Goal: Navigation & Orientation: Find specific page/section

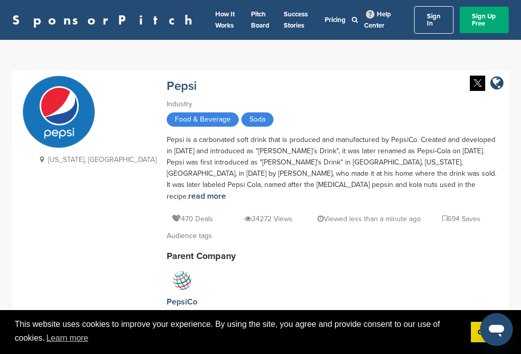
scroll to position [50, 0]
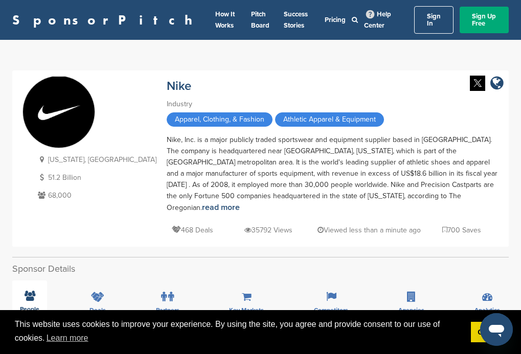
click at [29, 306] on span "People" at bounding box center [29, 309] width 19 height 6
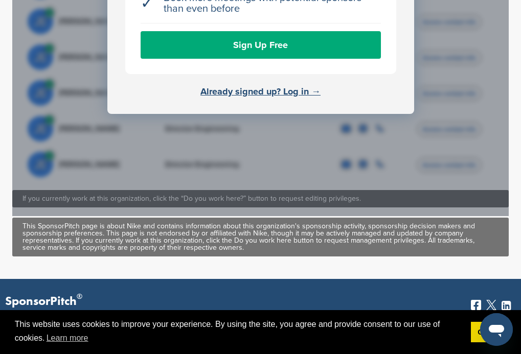
scroll to position [491, 0]
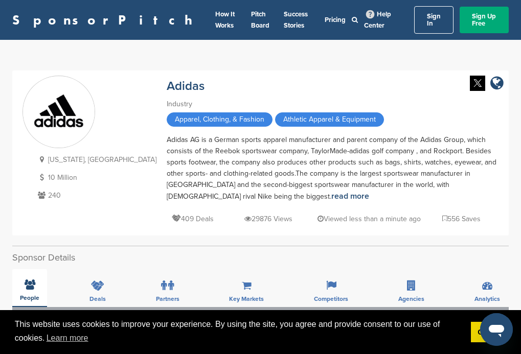
click at [29, 295] on span "People" at bounding box center [29, 298] width 19 height 6
click at [420, 22] on link "Sign In" at bounding box center [433, 20] width 39 height 28
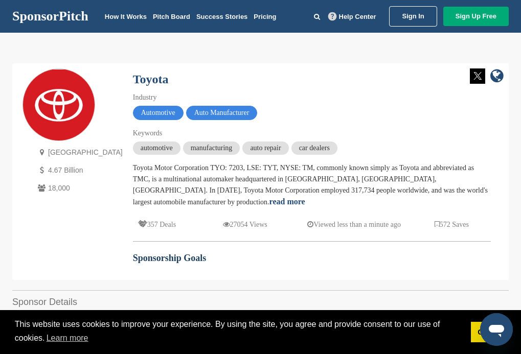
click at [413, 21] on link "Sign In" at bounding box center [413, 16] width 48 height 20
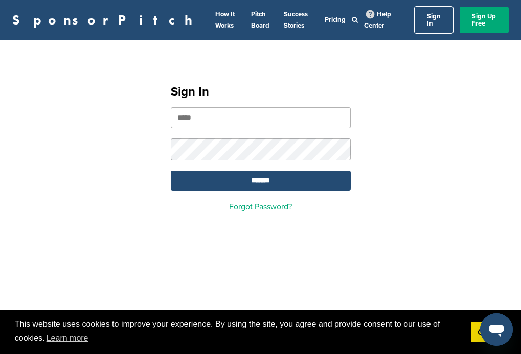
click at [282, 111] on input "email" at bounding box center [261, 117] width 180 height 21
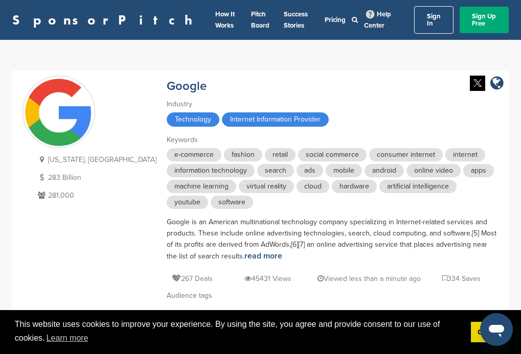
scroll to position [57, 0]
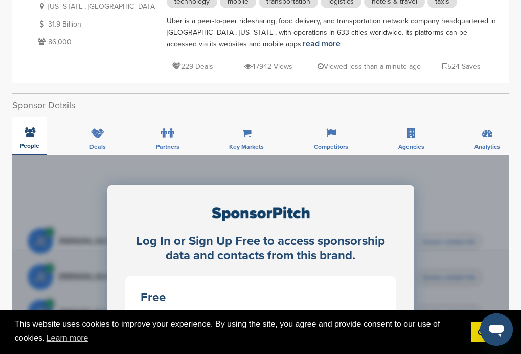
click at [29, 143] on span "People" at bounding box center [29, 146] width 19 height 6
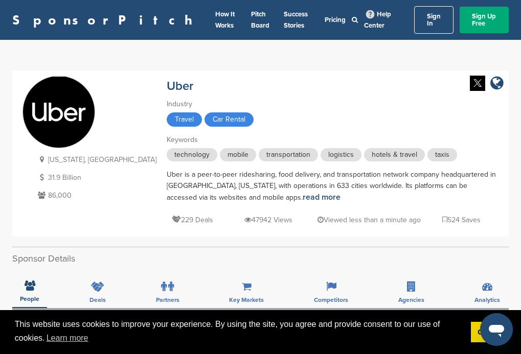
click at [29, 296] on span "People" at bounding box center [29, 299] width 19 height 6
click at [422, 18] on link "Sign In" at bounding box center [433, 20] width 39 height 28
